Goal: Obtain resource: Download file/media

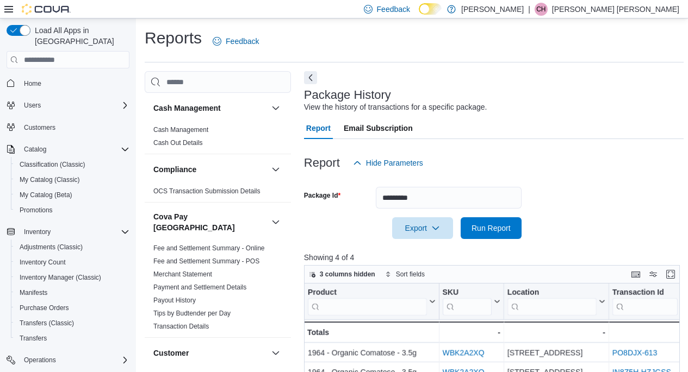
scroll to position [200, 0]
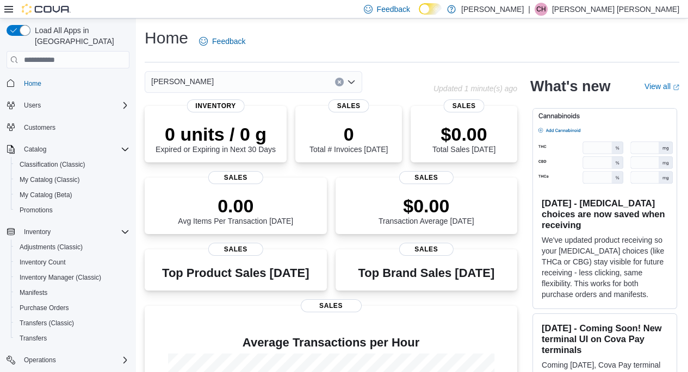
scroll to position [98, 0]
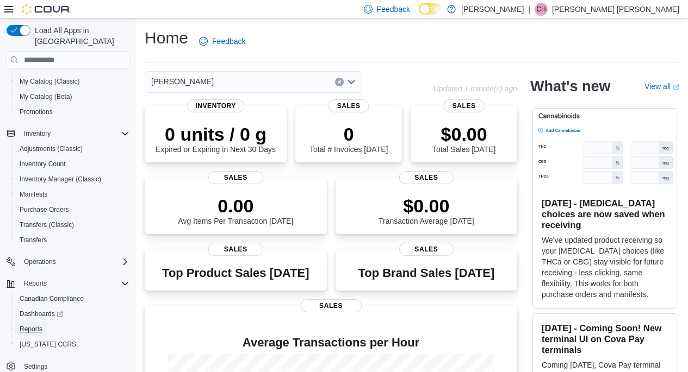
click at [33, 325] on span "Reports" at bounding box center [31, 329] width 23 height 9
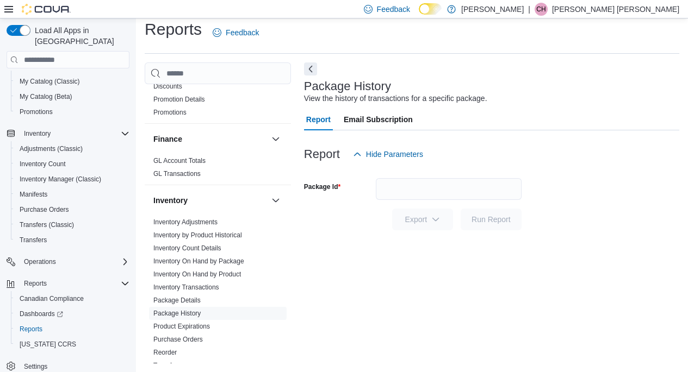
scroll to position [544, 0]
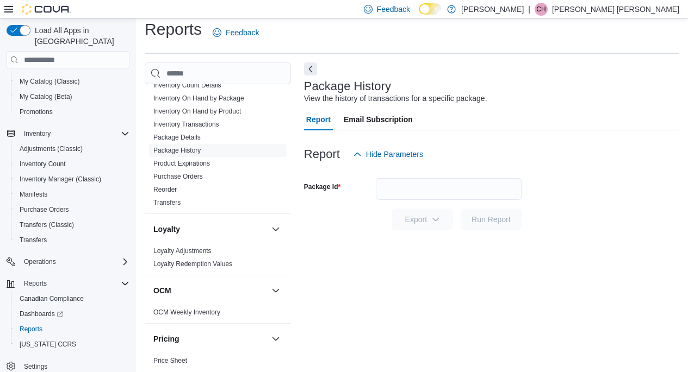
click at [154, 186] on link "Reorder" at bounding box center [164, 190] width 23 height 8
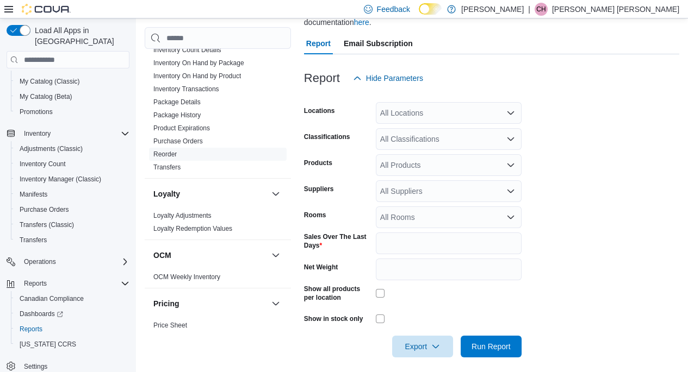
scroll to position [137, 0]
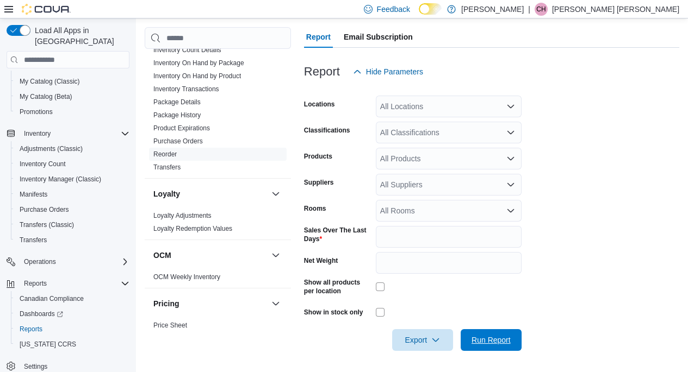
click at [468, 331] on span "Run Report" at bounding box center [491, 340] width 48 height 22
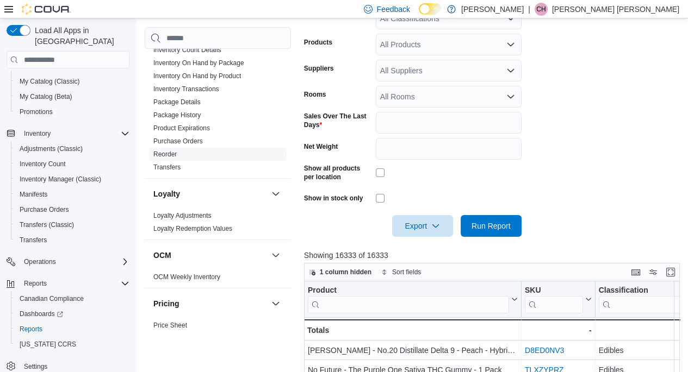
scroll to position [300, 0]
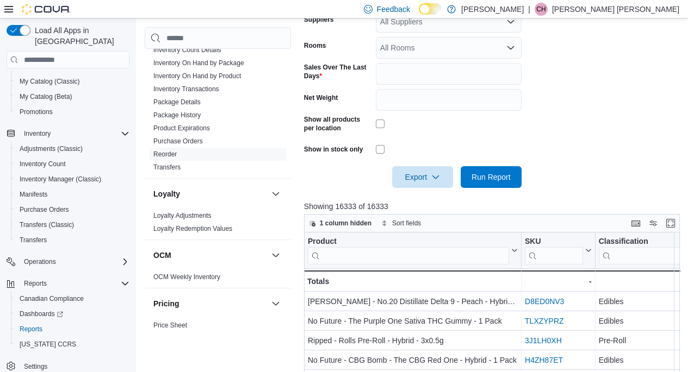
click at [433, 164] on div at bounding box center [493, 162] width 379 height 9
click at [432, 175] on icon "button" at bounding box center [435, 177] width 9 height 9
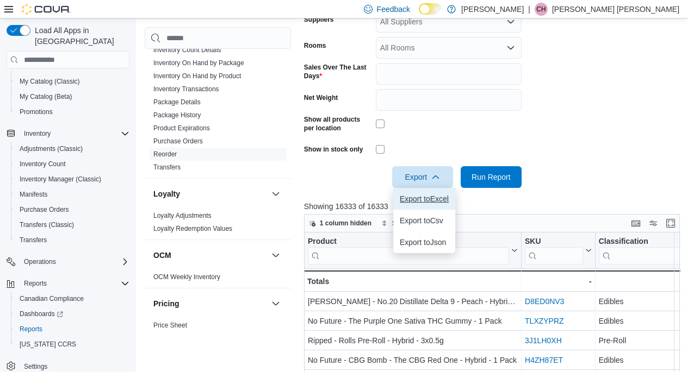
click at [431, 200] on span "Export to Excel" at bounding box center [424, 199] width 49 height 9
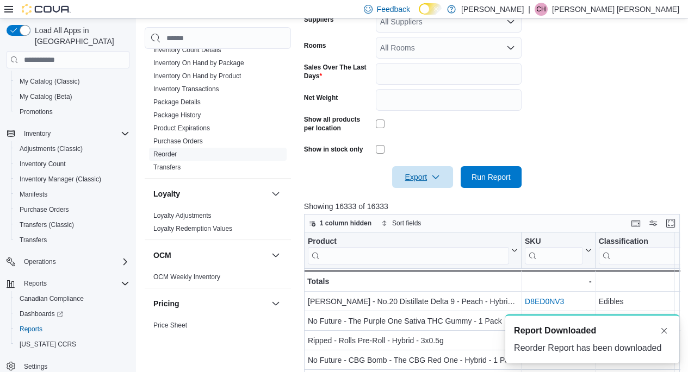
scroll to position [0, 0]
